Goal: Task Accomplishment & Management: Manage account settings

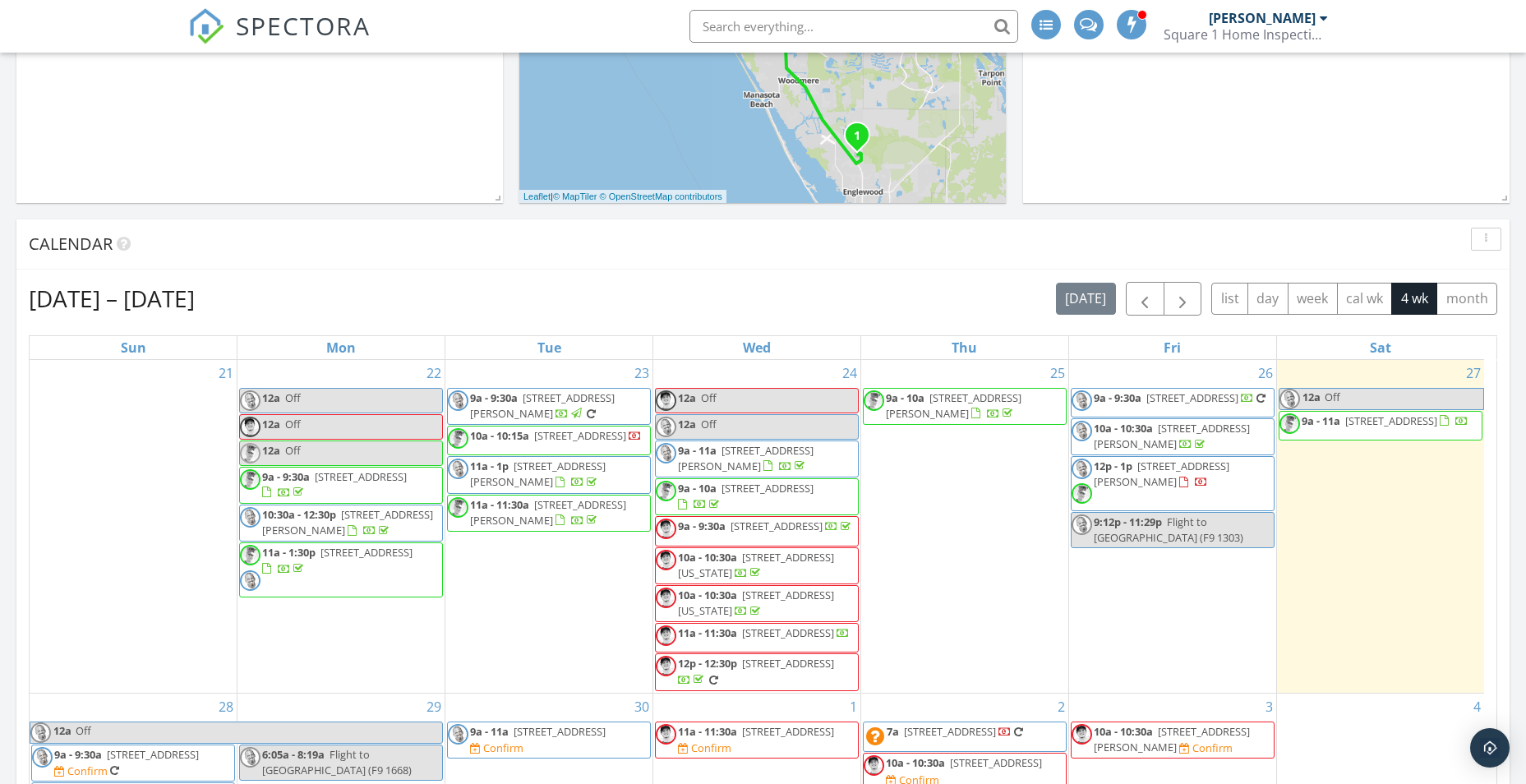
scroll to position [575, 0]
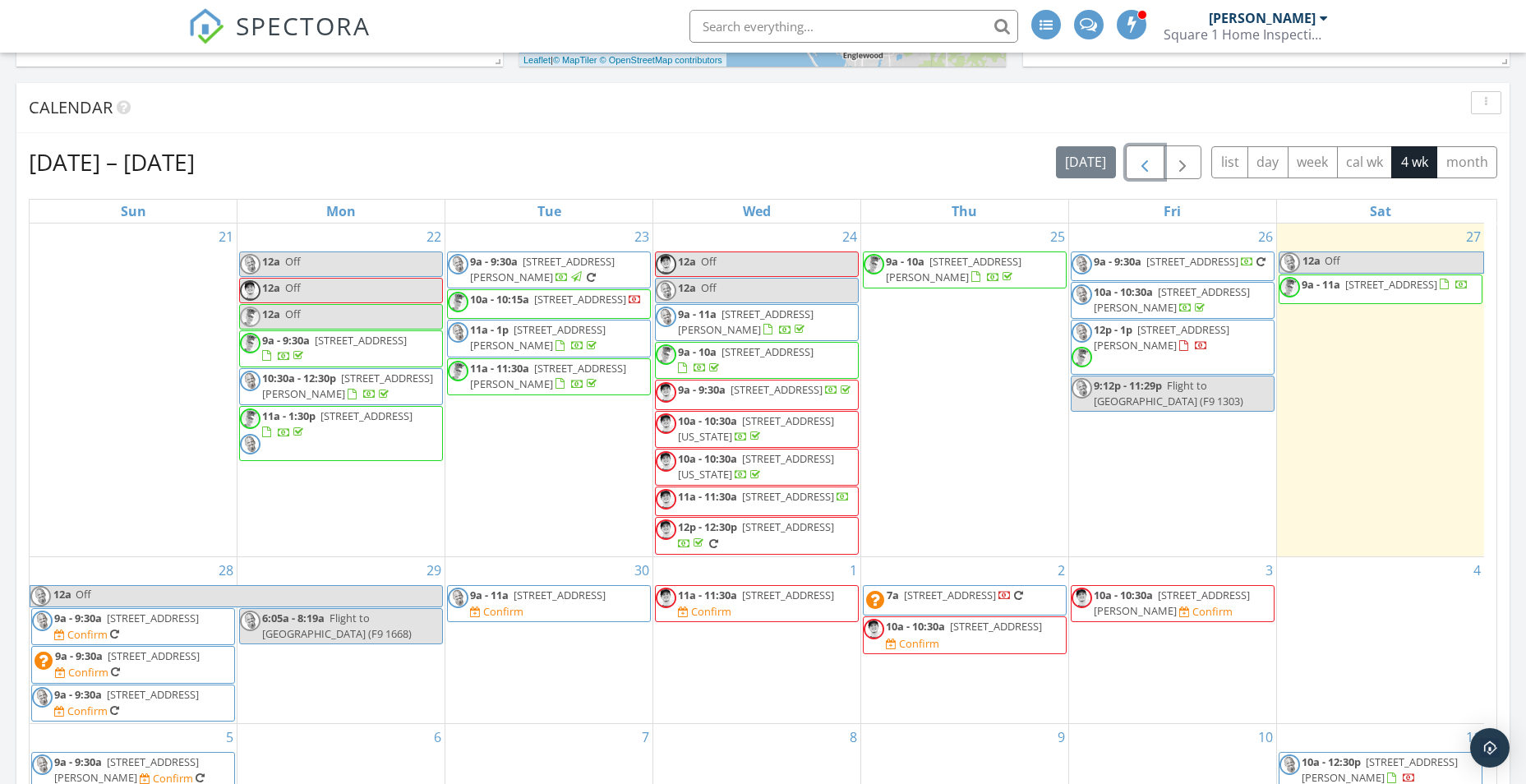
click at [1148, 165] on span "button" at bounding box center [1145, 163] width 20 height 20
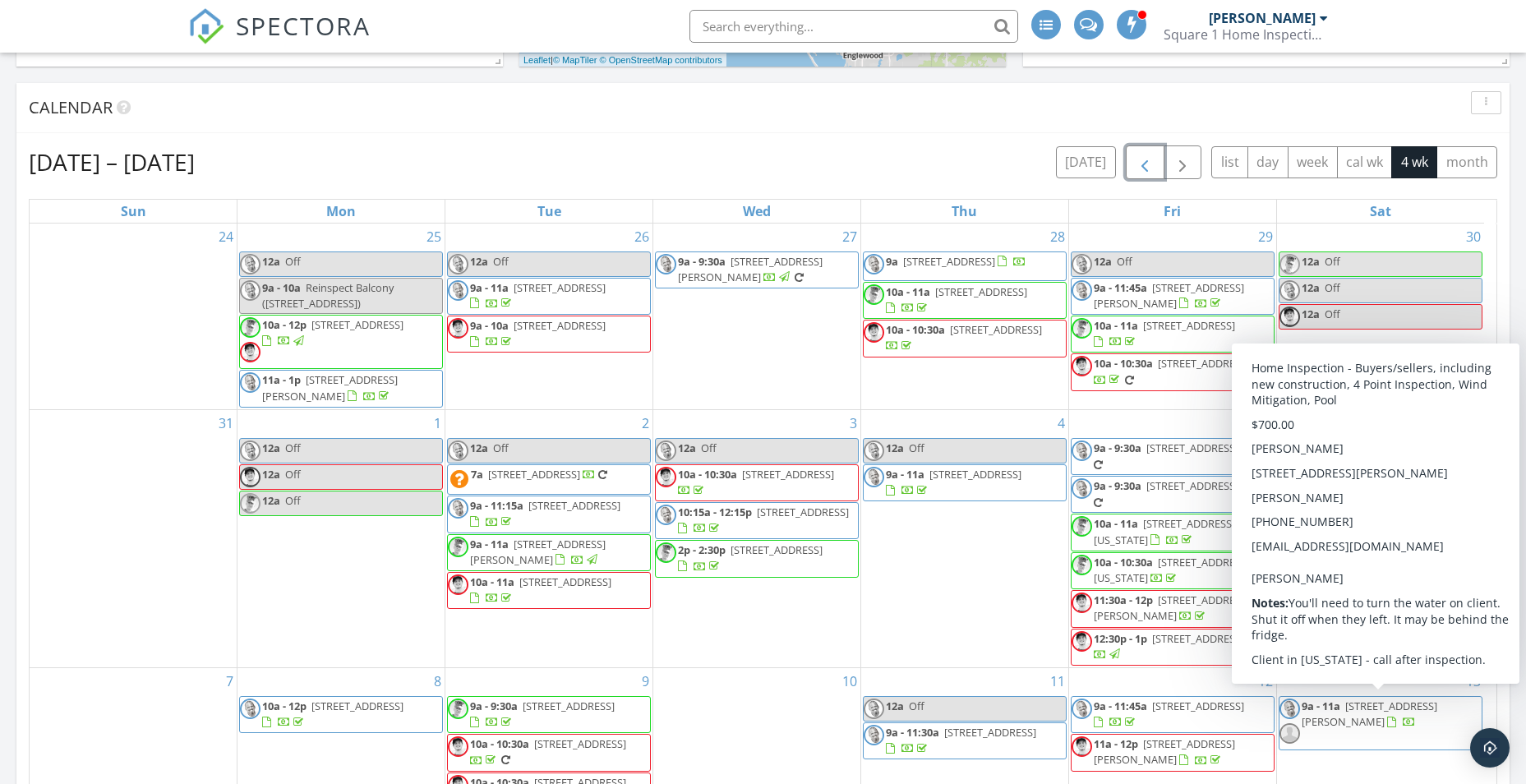
click at [1333, 728] on span "26737 Weiskopf Dr, Englewood 34223" at bounding box center [1370, 714] width 136 height 31
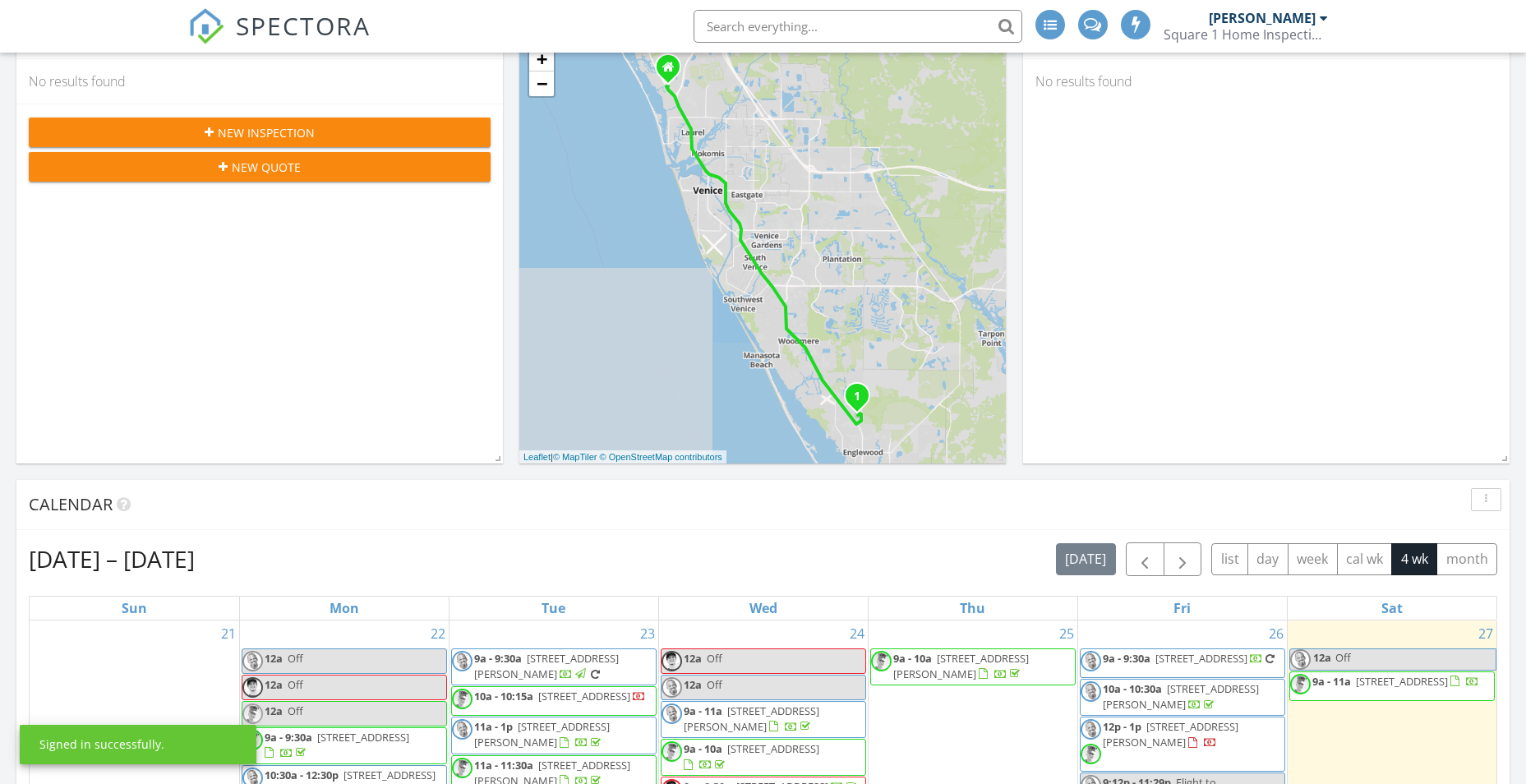
scroll to position [575, 0]
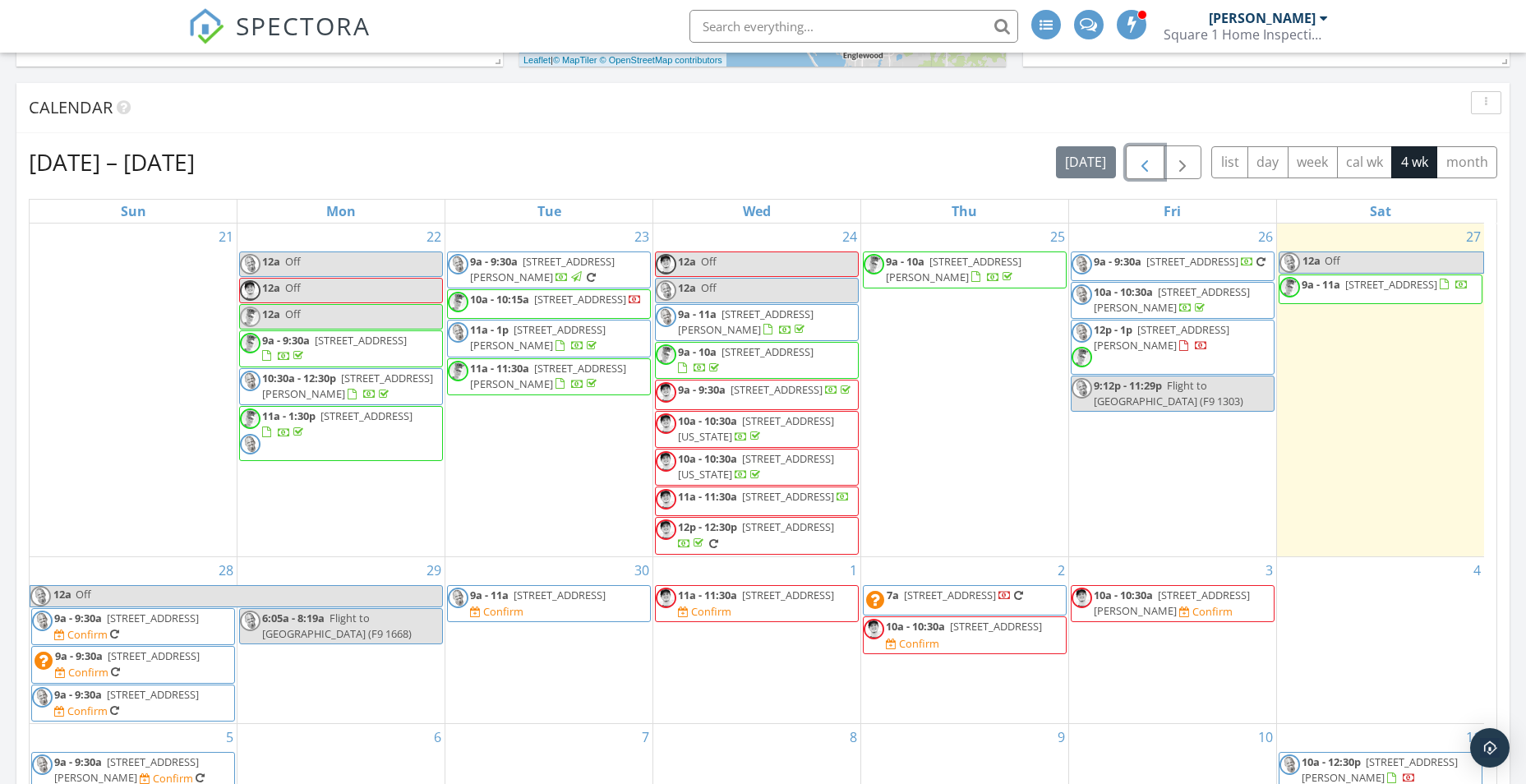
click at [1146, 158] on span "button" at bounding box center [1145, 163] width 20 height 20
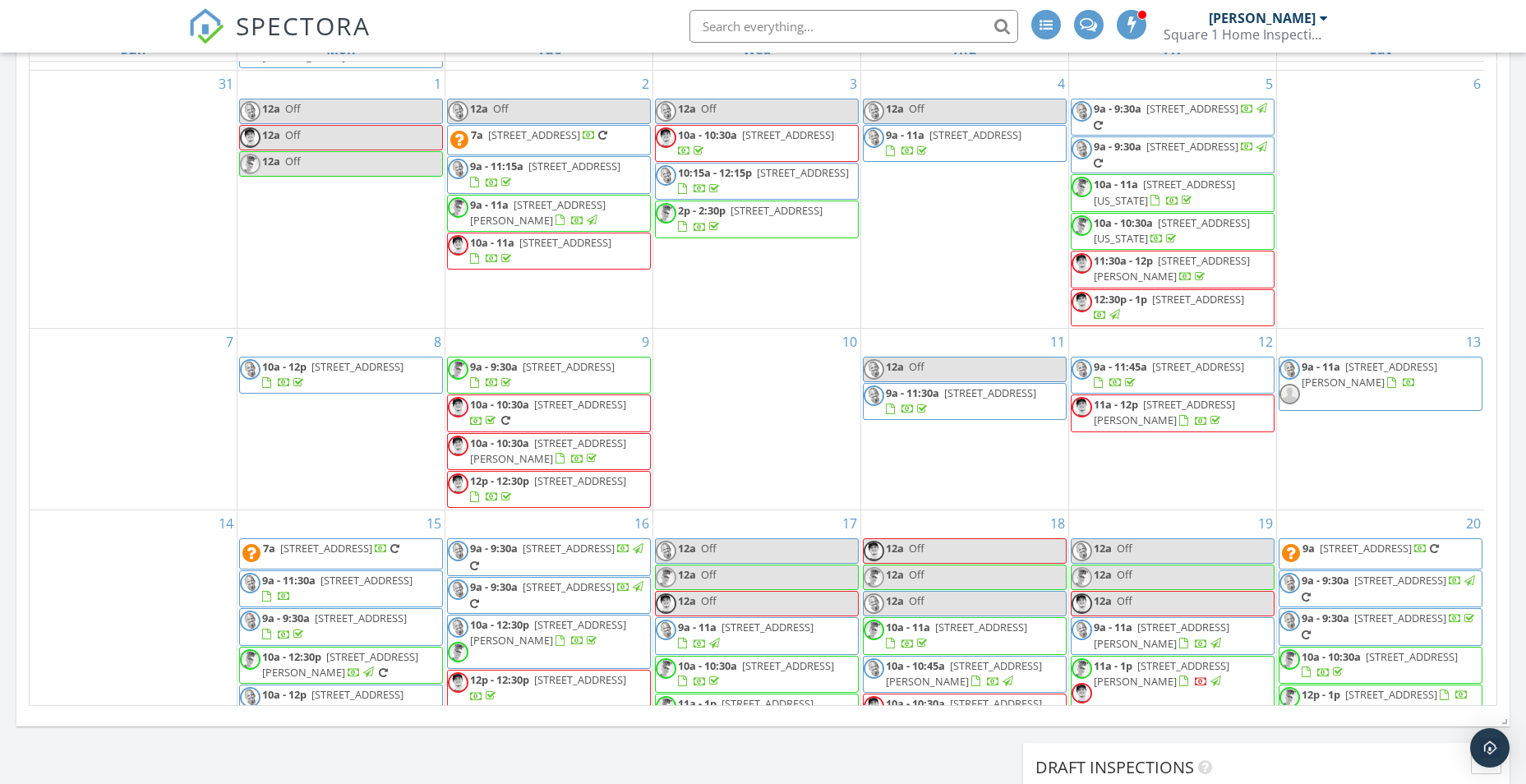
scroll to position [740, 0]
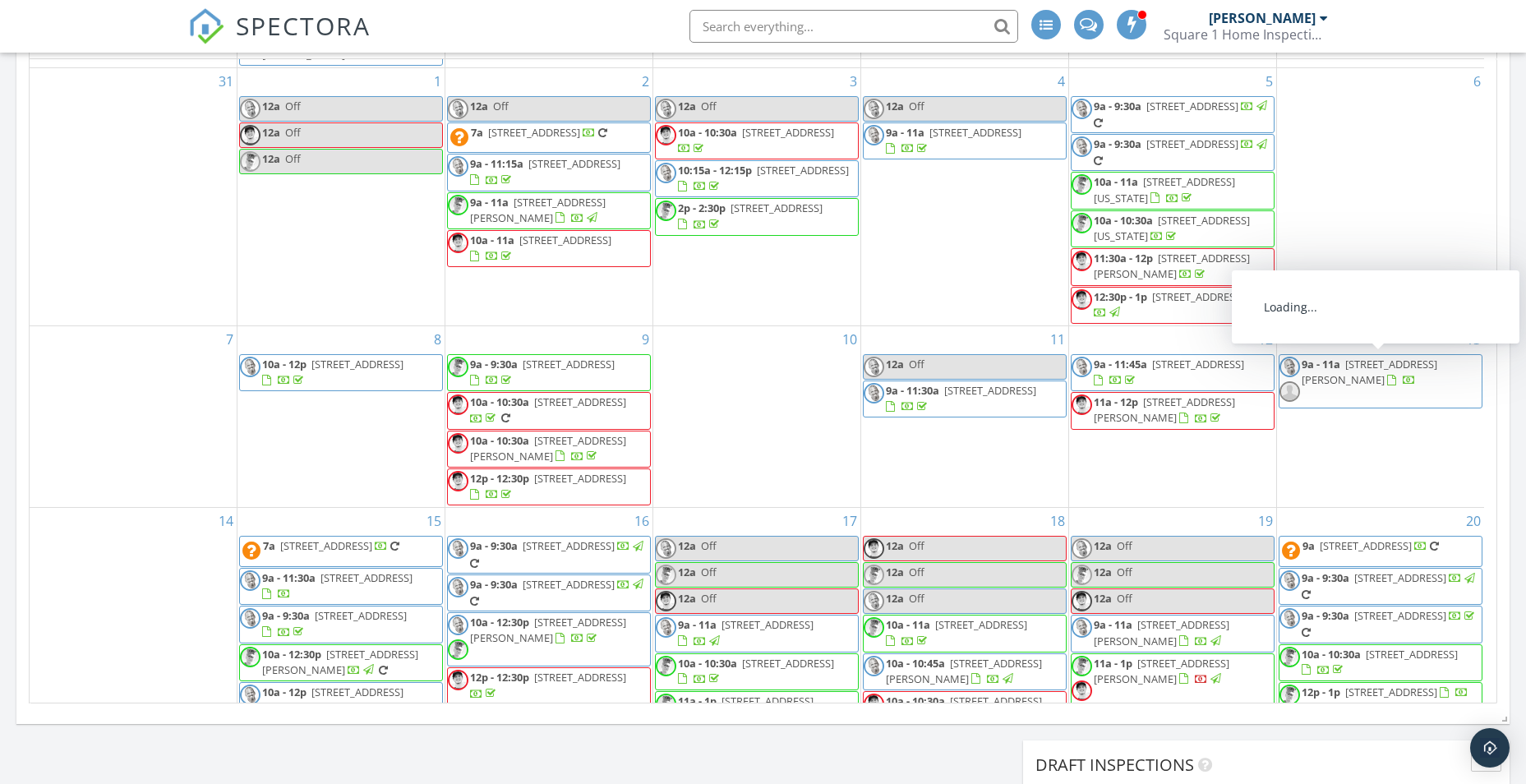
click at [1327, 370] on span "9a - 11a" at bounding box center [1321, 364] width 38 height 14
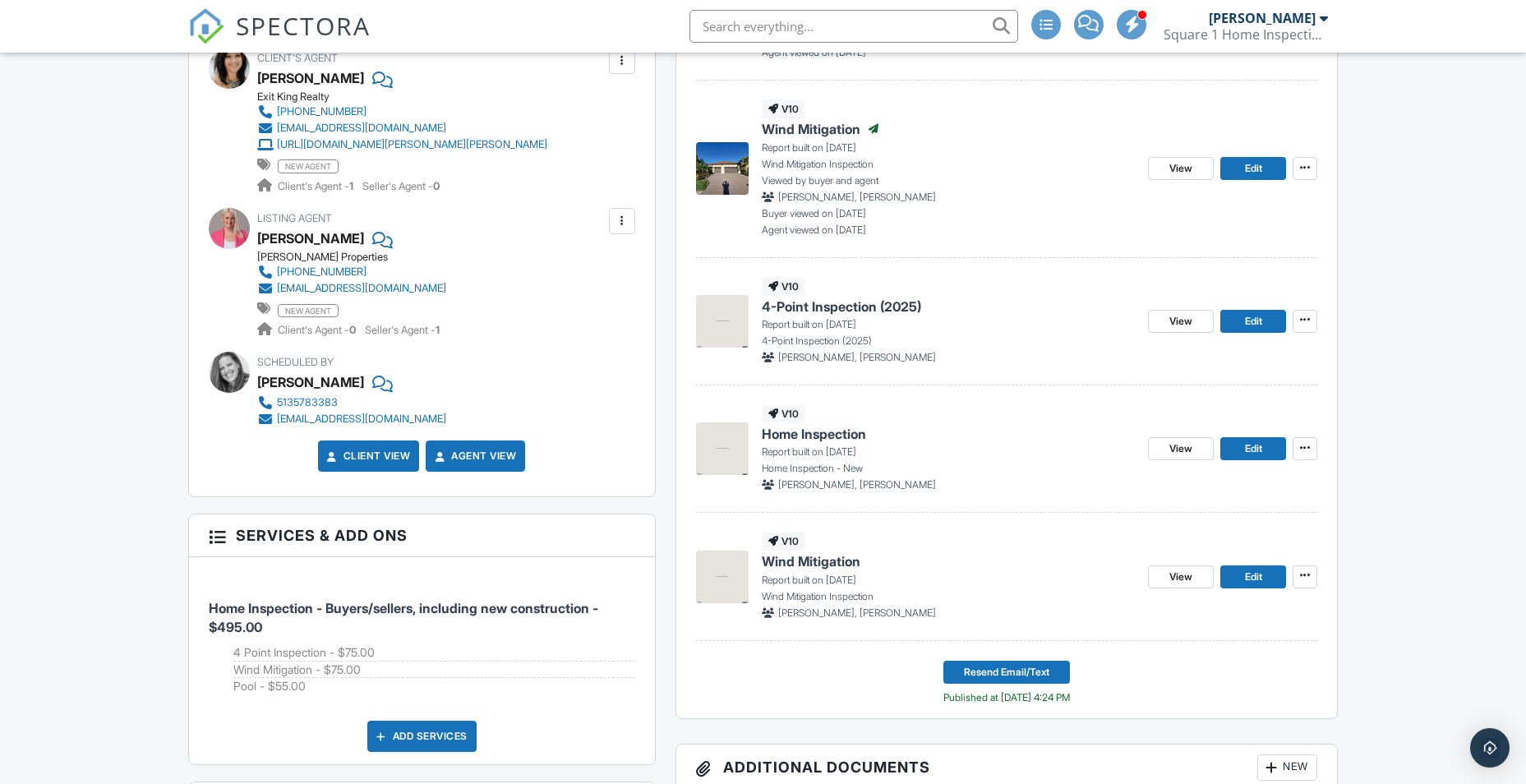
scroll to position [842, 0]
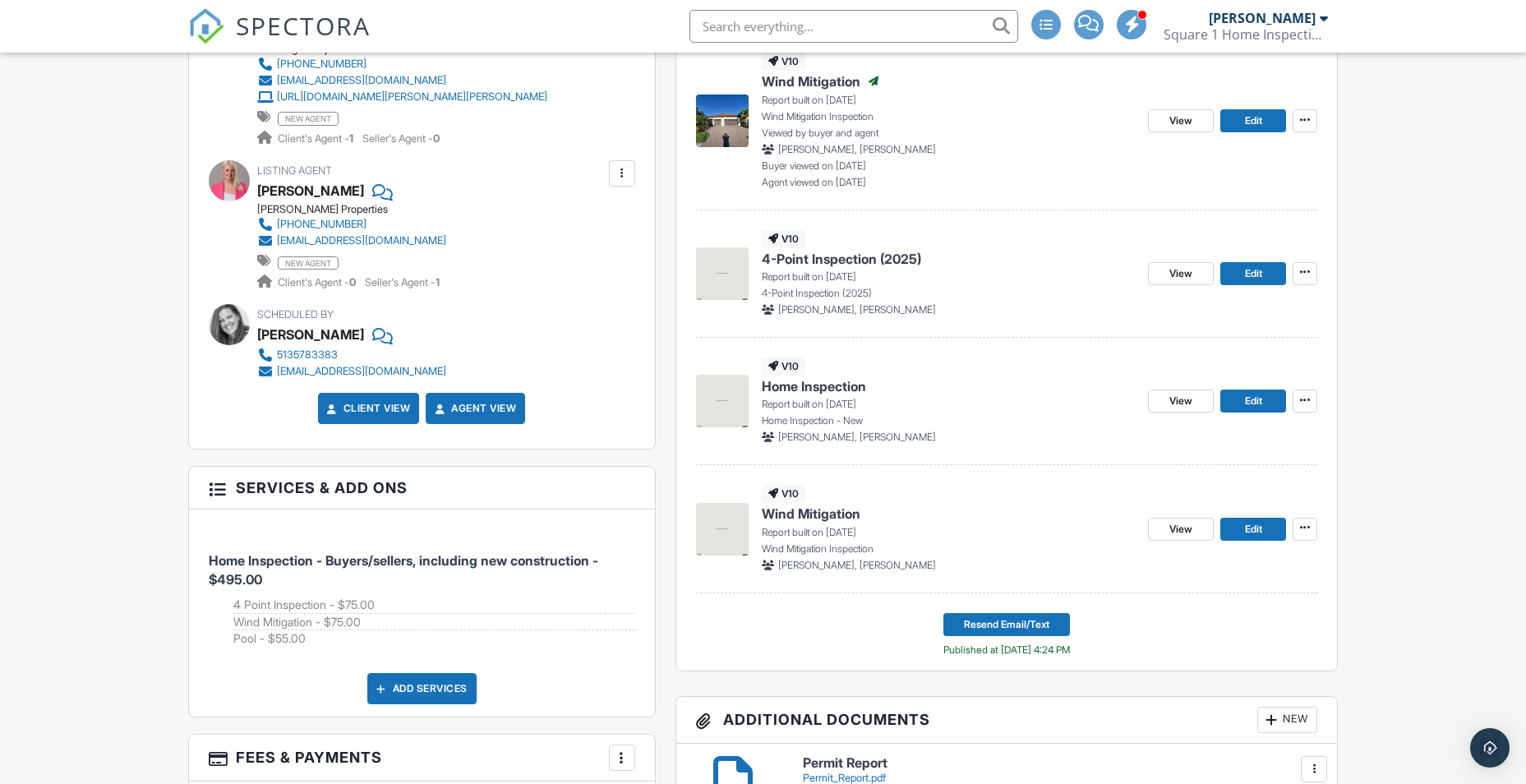
click at [820, 408] on p "Report built on [DATE]" at bounding box center [949, 404] width 374 height 14
click at [820, 408] on p "Report built on 09/21/2025" at bounding box center [949, 404] width 374 height 14
click at [736, 392] on img at bounding box center [722, 400] width 53 height 53
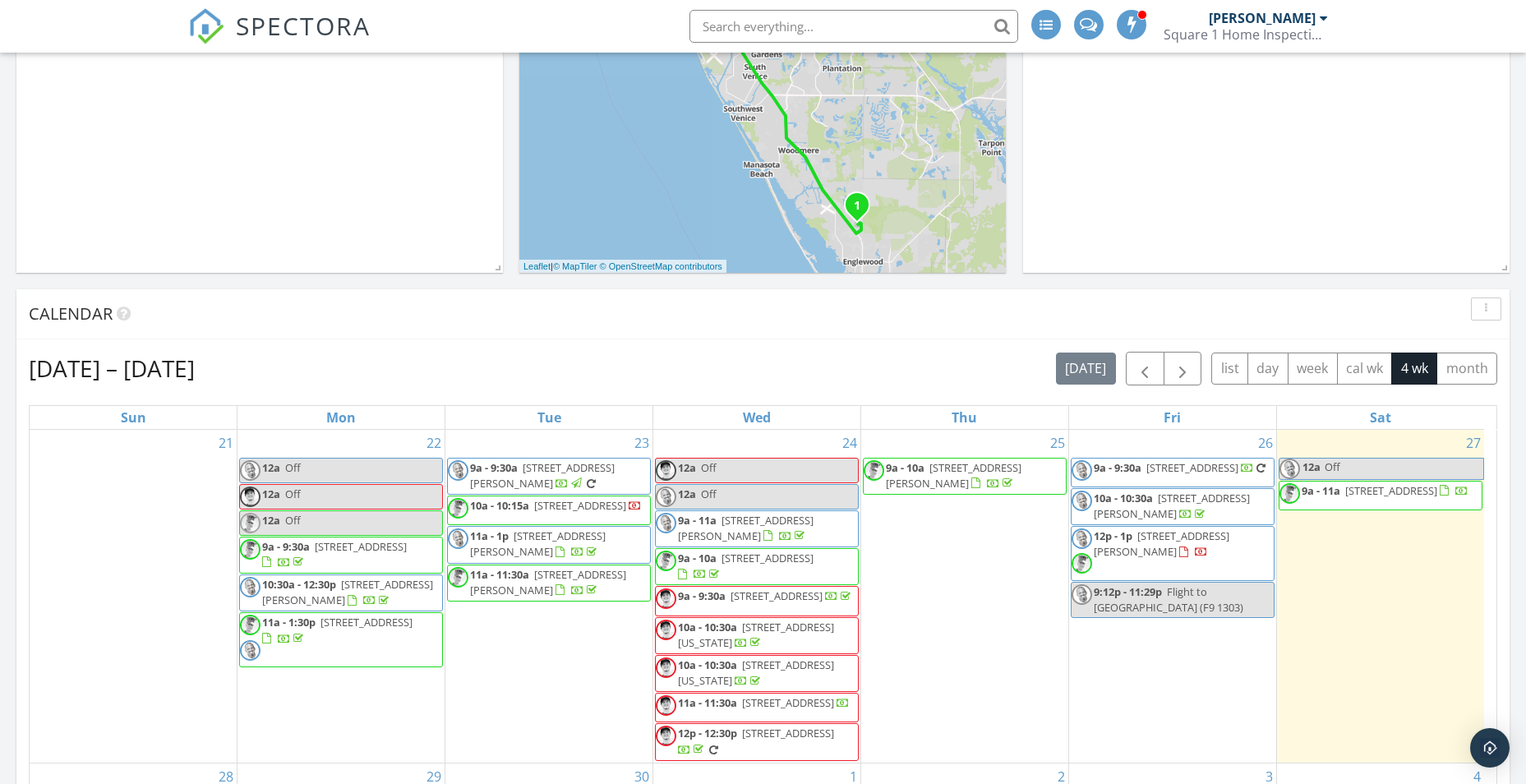
scroll to position [411, 0]
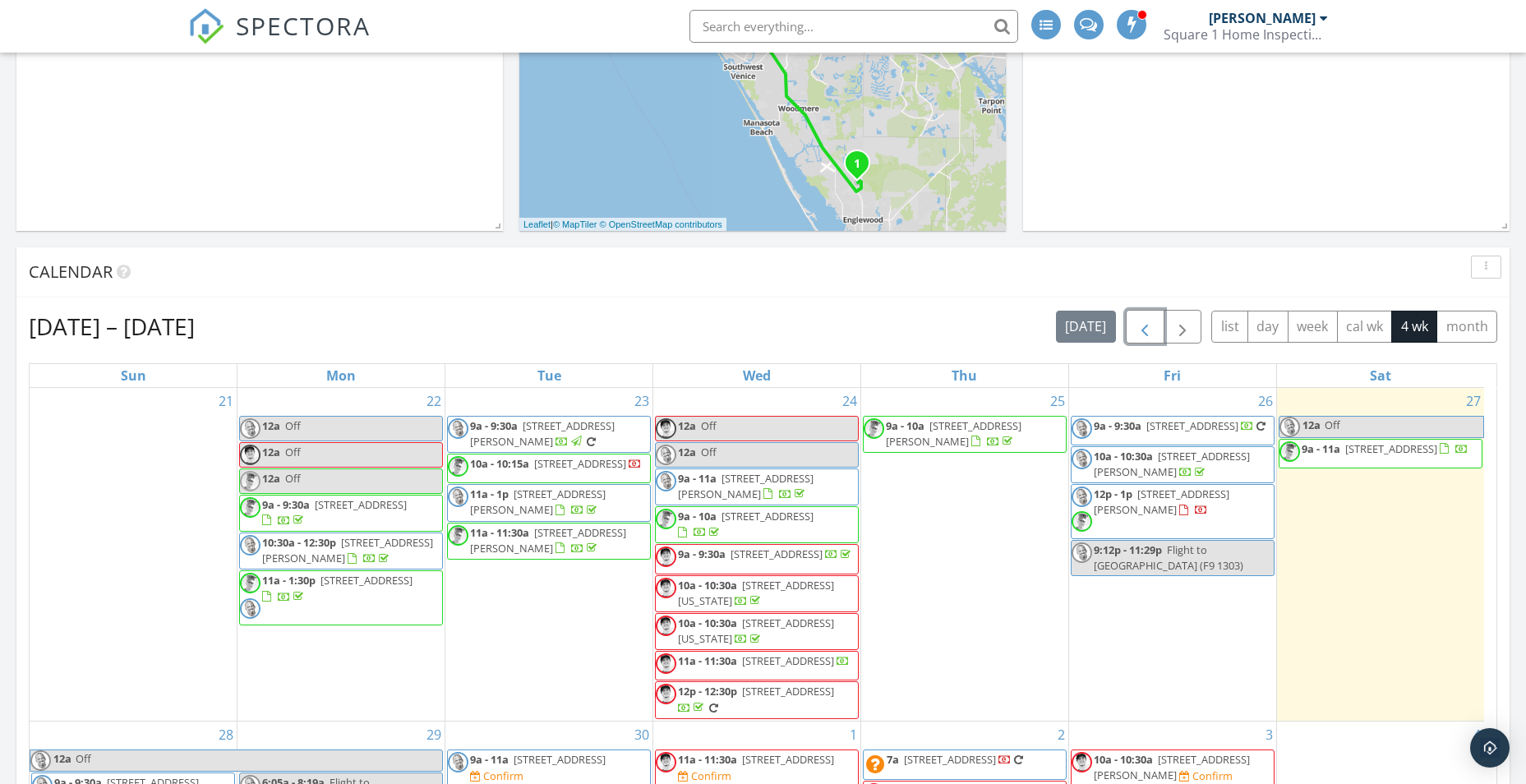
click at [1145, 325] on span "button" at bounding box center [1145, 326] width 20 height 20
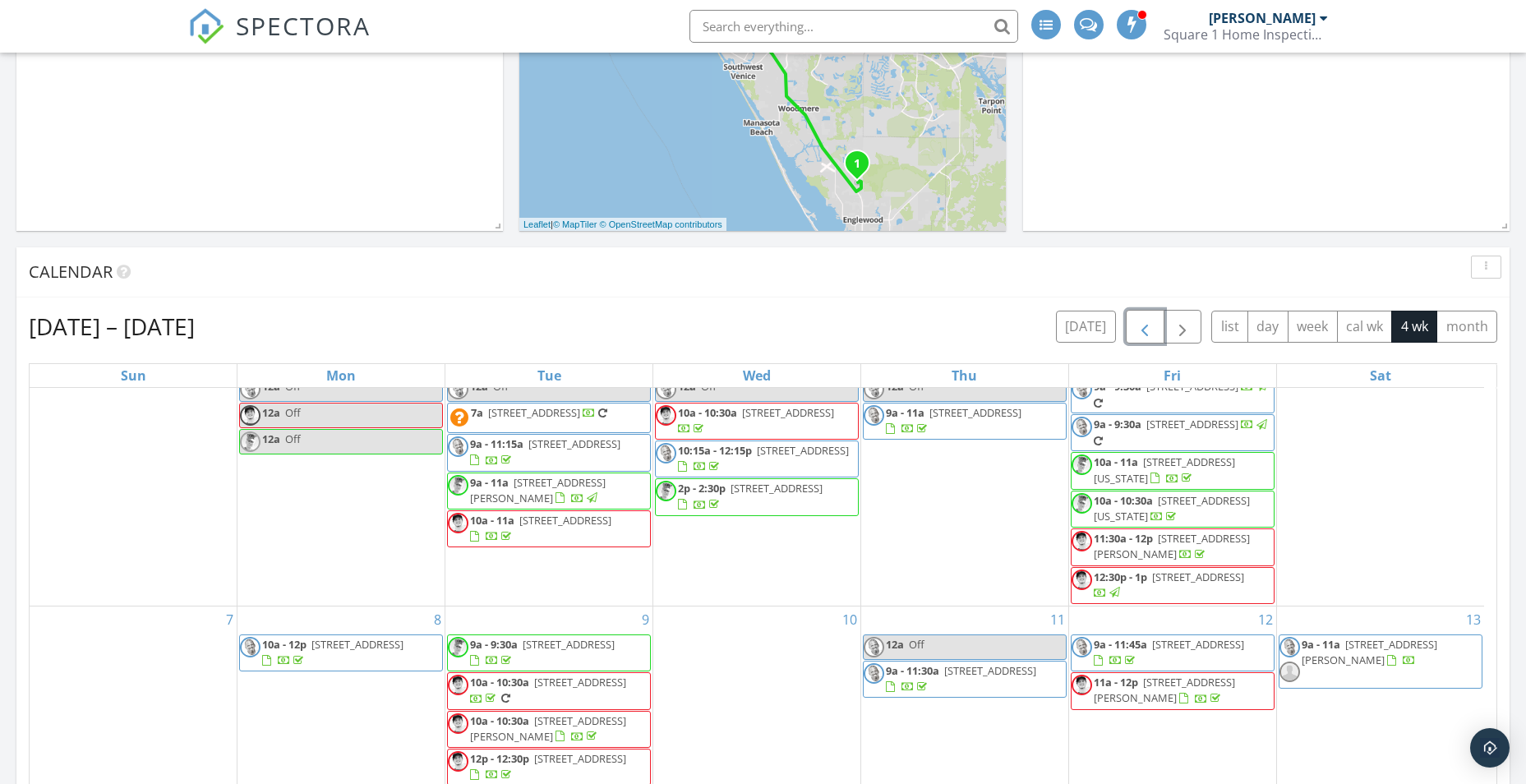
scroll to position [259, 0]
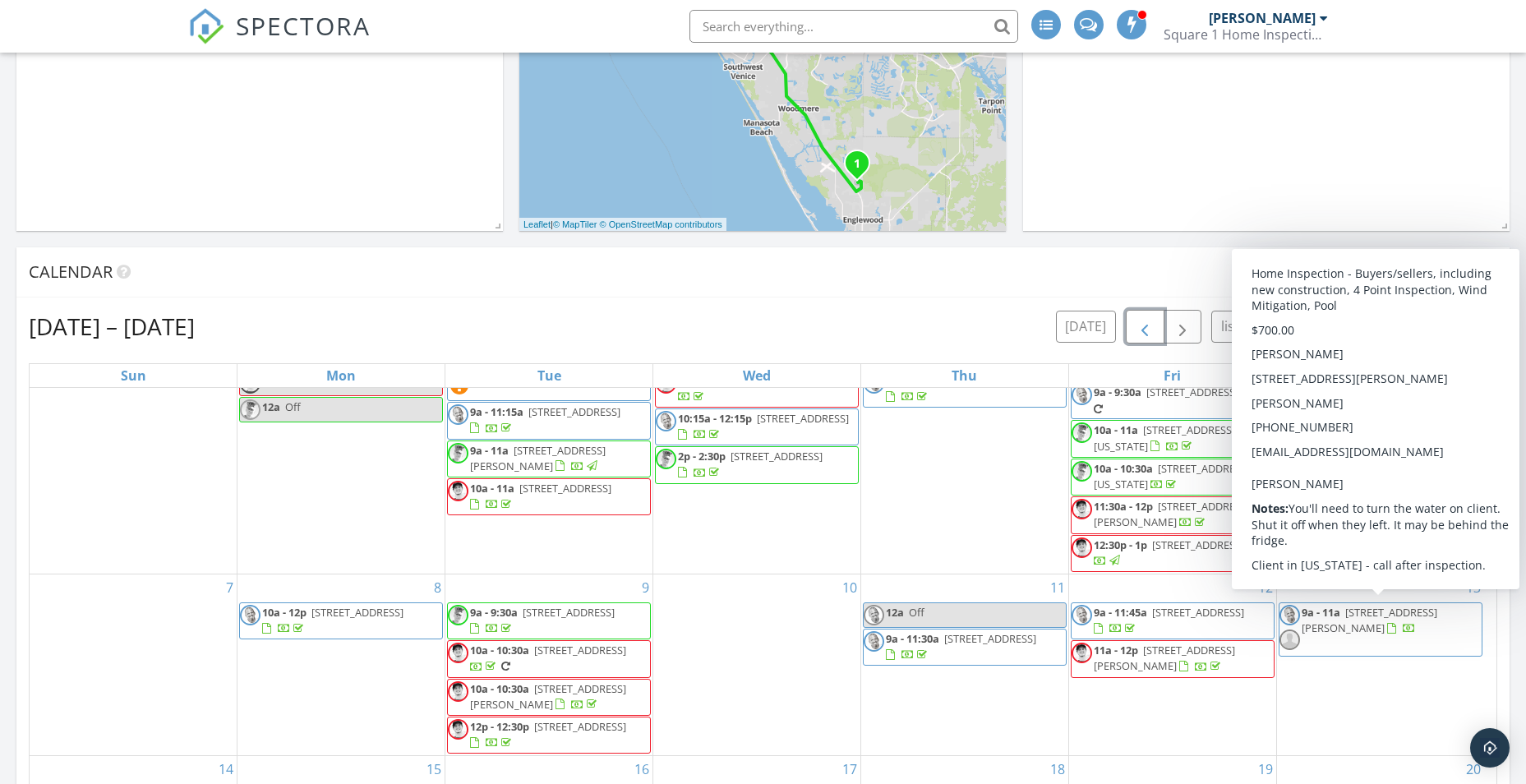
click at [1338, 625] on span "26737 Weiskopf Dr, Englewood 34223" at bounding box center [1370, 620] width 136 height 31
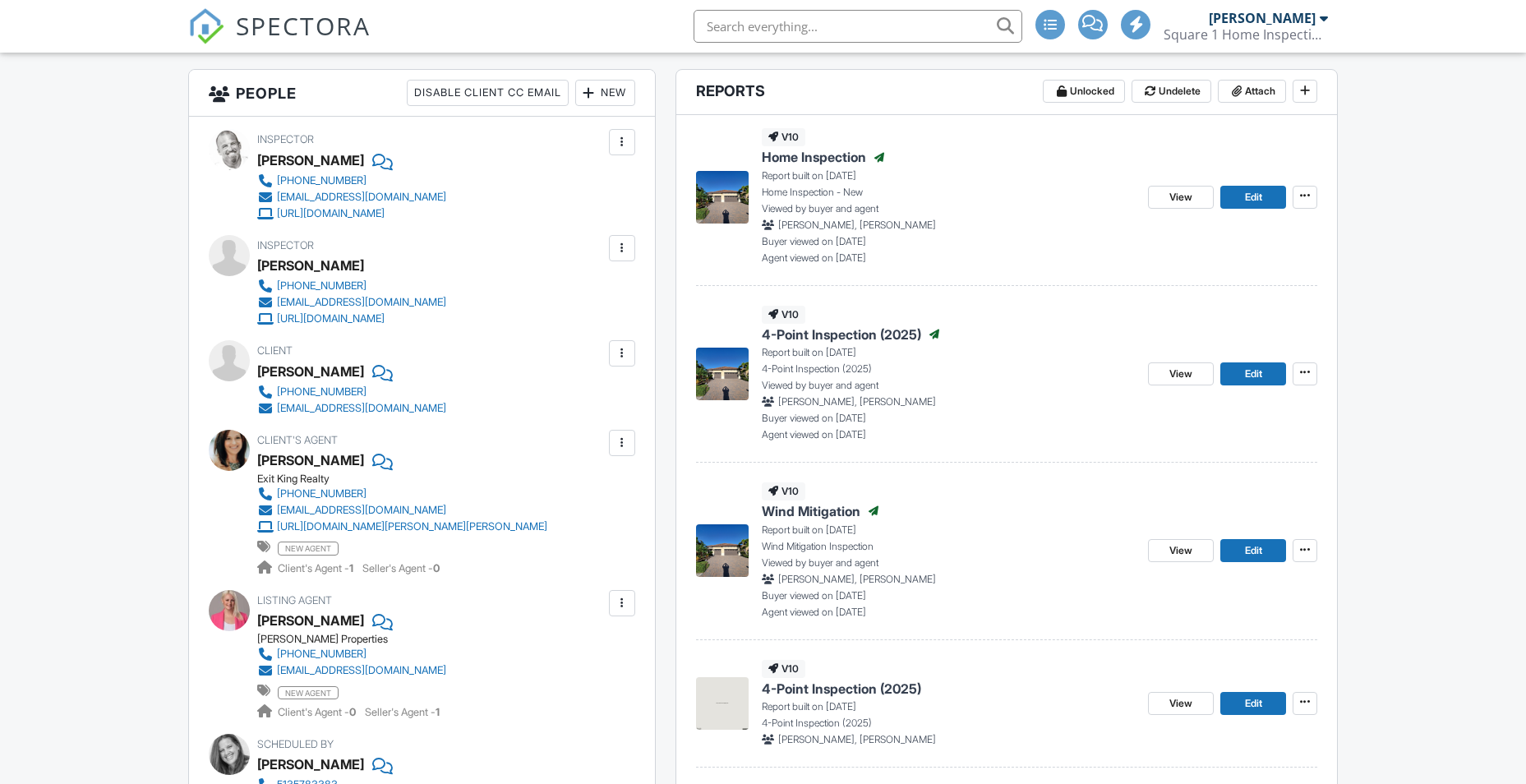
scroll to position [493, 0]
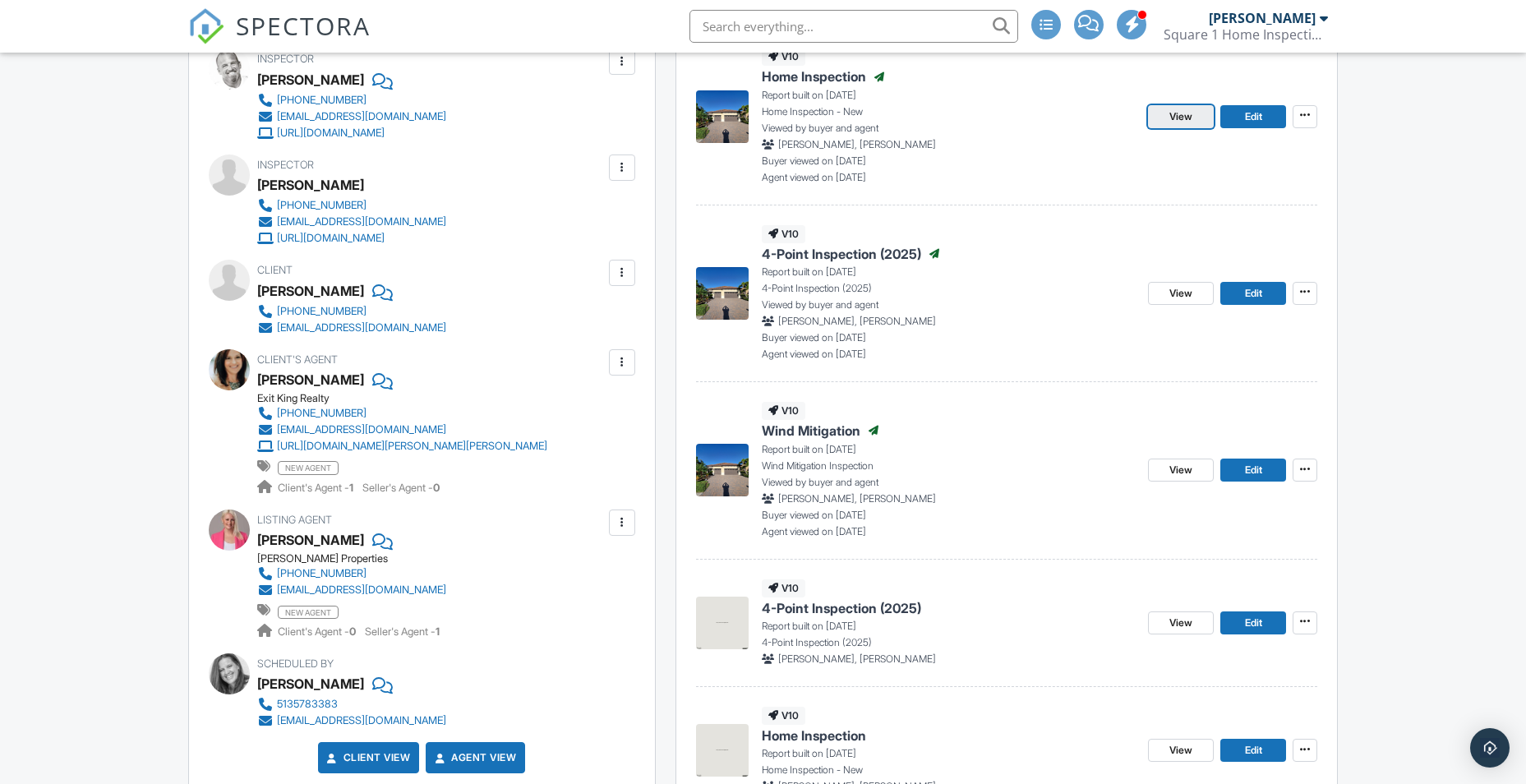
click at [1170, 117] on span "View" at bounding box center [1181, 116] width 23 height 16
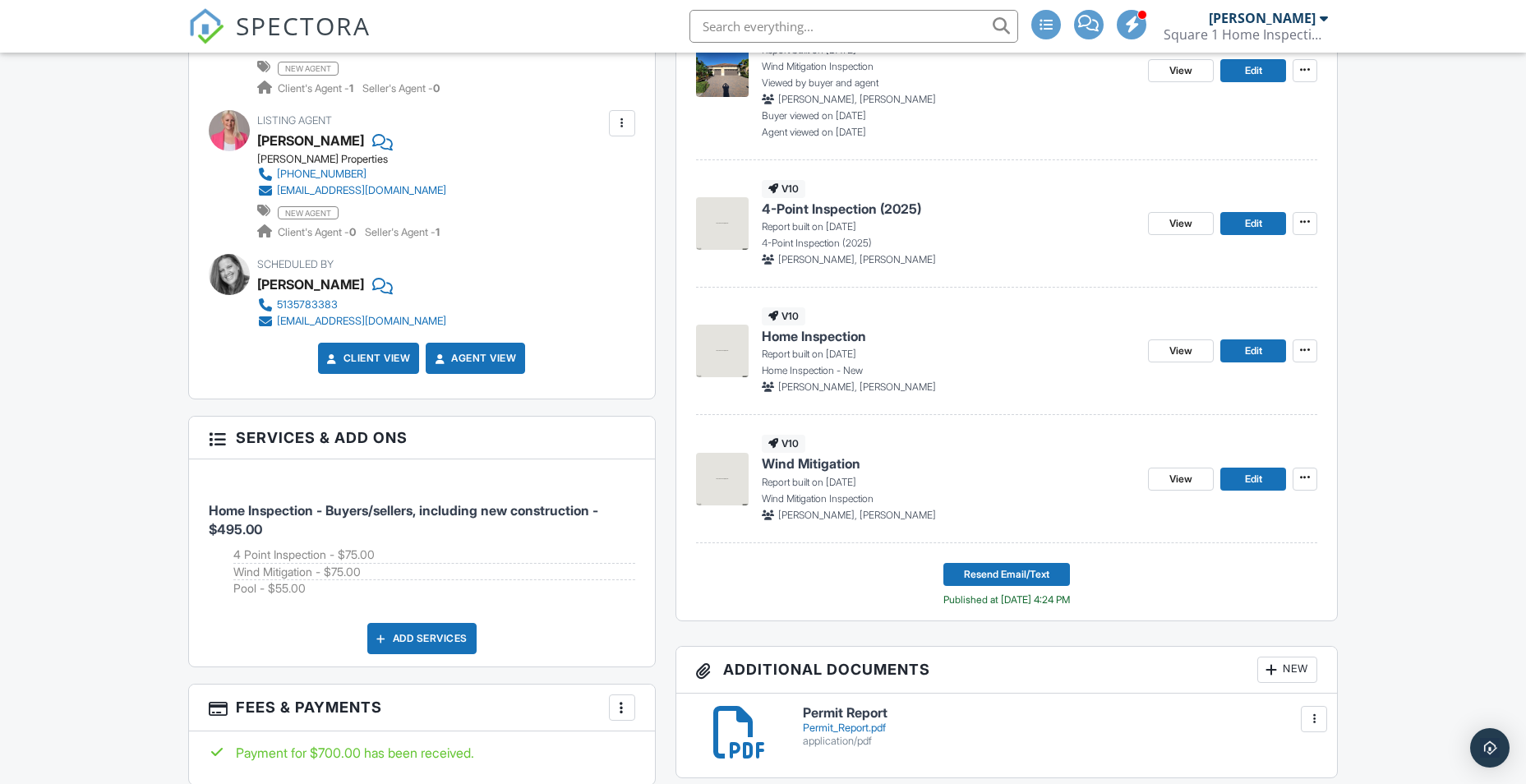
scroll to position [1063, 0]
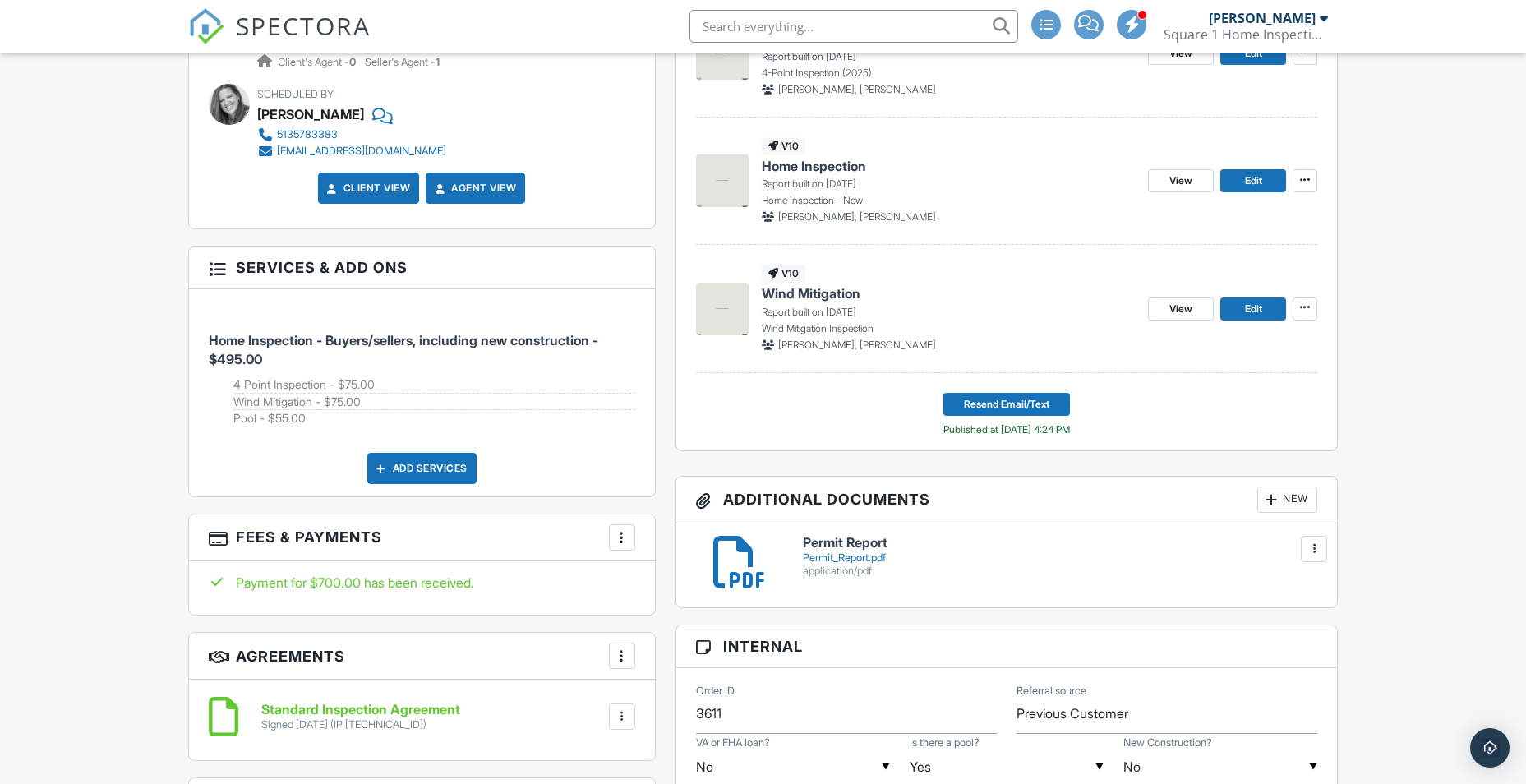
click at [724, 182] on img at bounding box center [722, 180] width 53 height 53
